Goal: Information Seeking & Learning: Learn about a topic

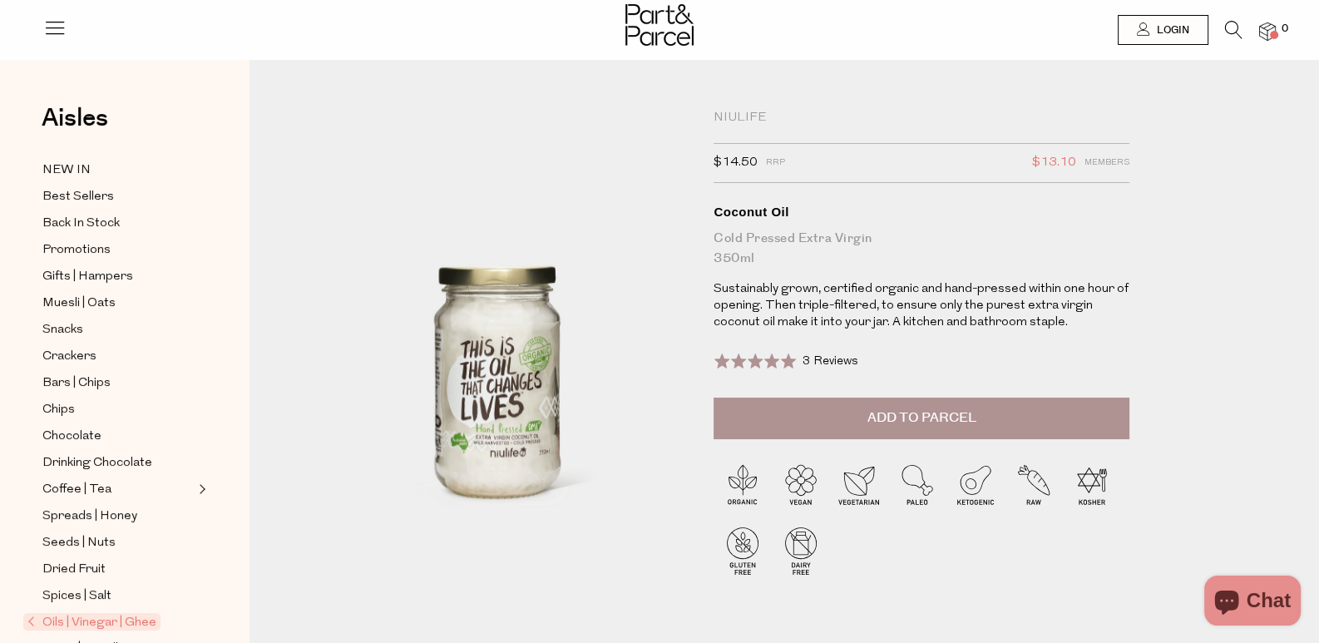
click at [1227, 27] on icon at bounding box center [1233, 30] width 17 height 18
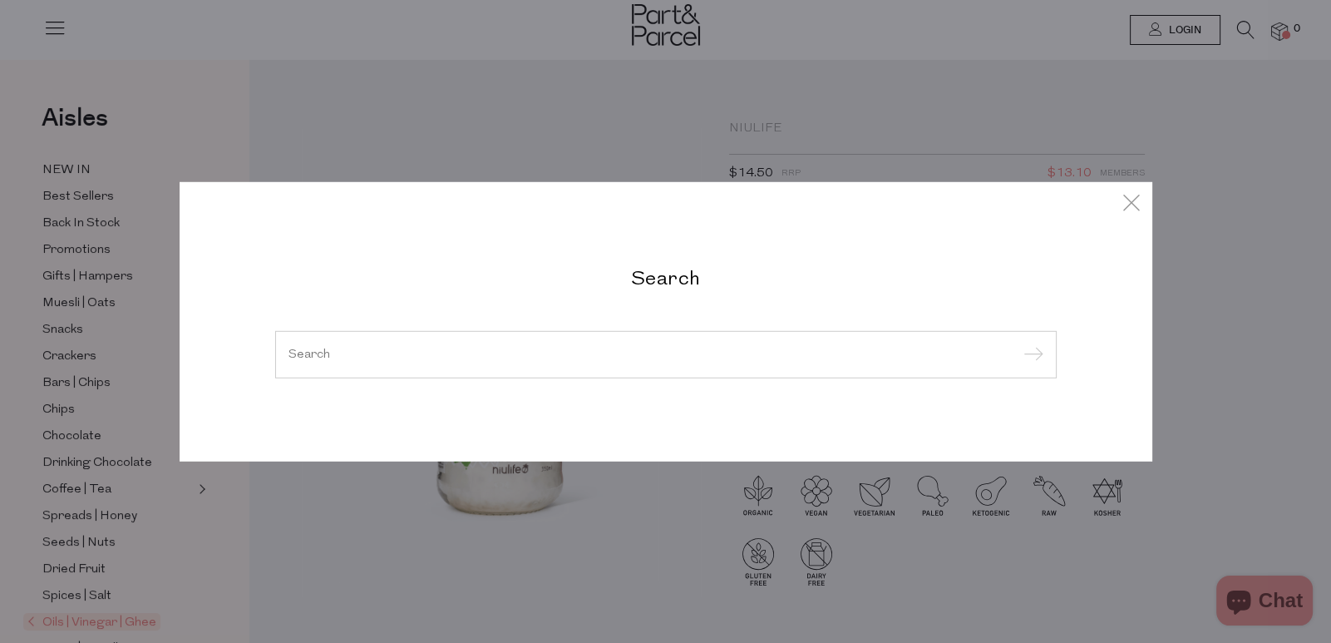
paste input "vegan butter"
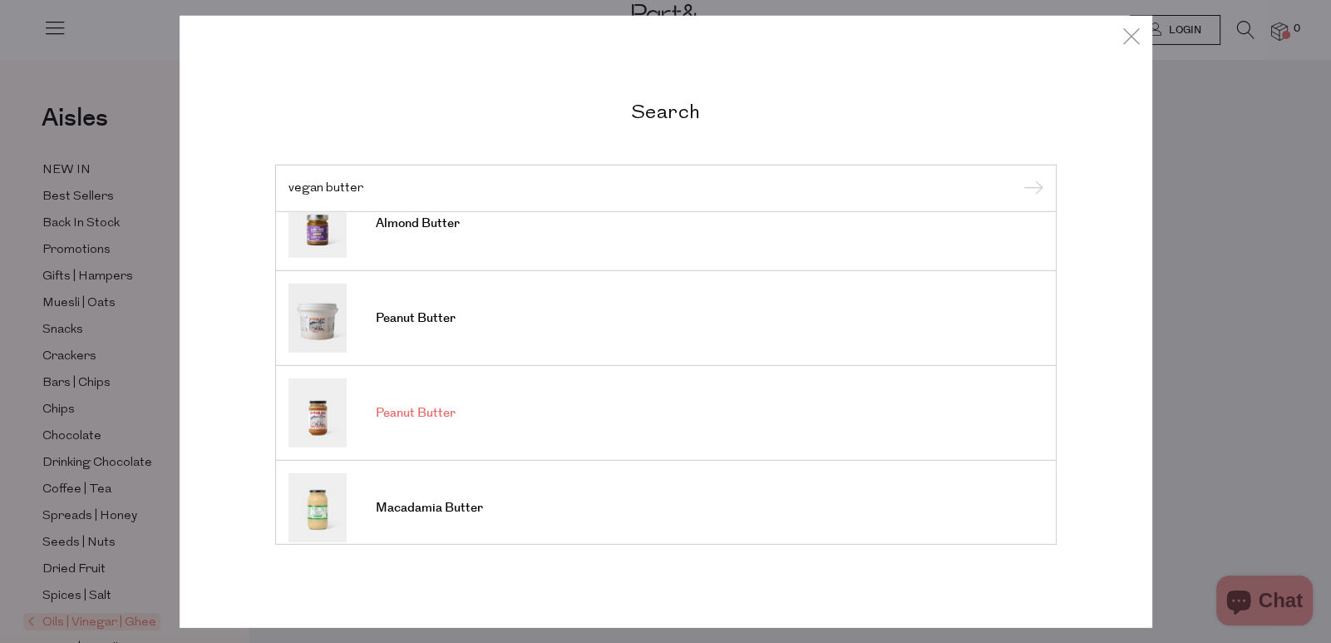
scroll to position [614, 0]
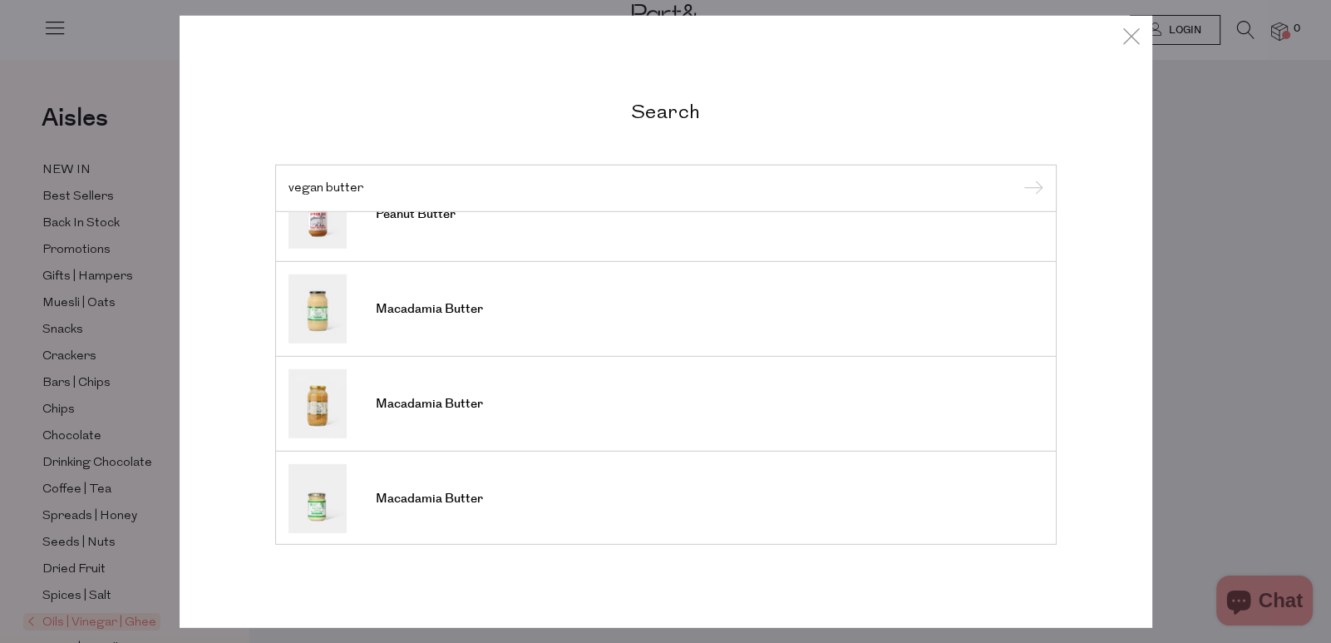
type input "vegan butter"
